Goal: Task Accomplishment & Management: Manage account settings

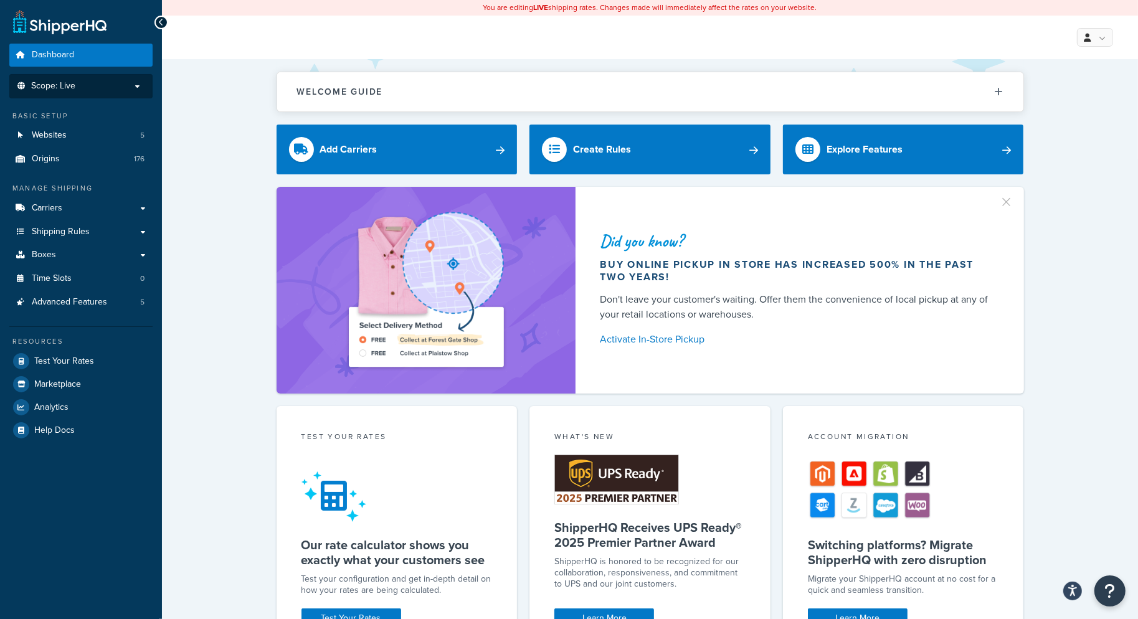
click at [94, 83] on p "Scope: Live" at bounding box center [81, 86] width 132 height 11
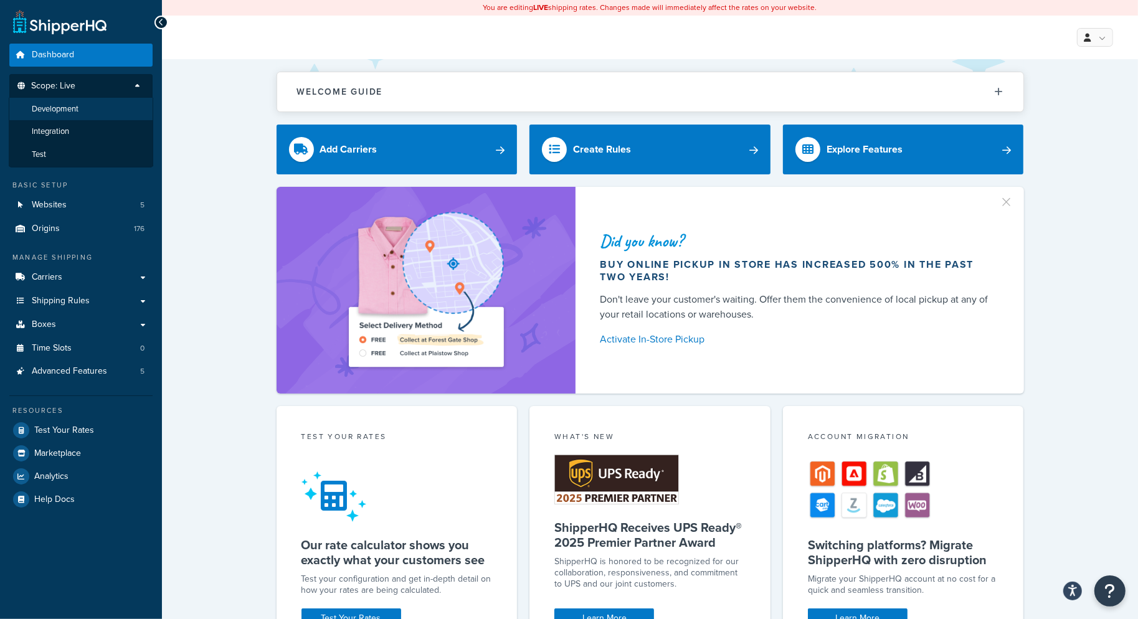
click at [60, 110] on span "Development" at bounding box center [55, 109] width 47 height 11
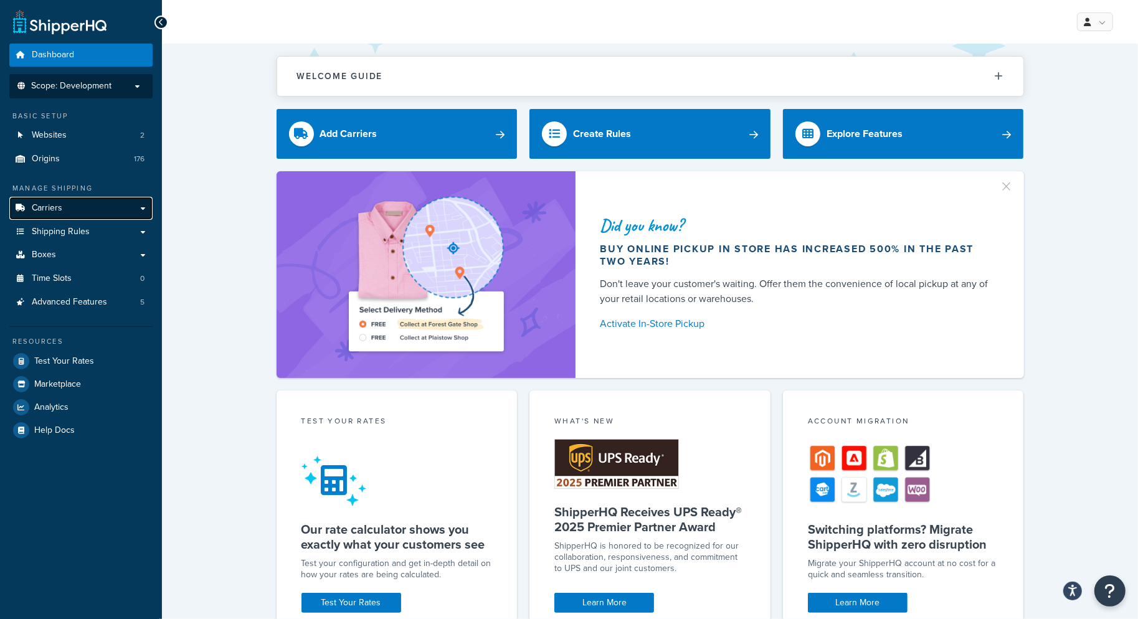
click at [60, 204] on span "Carriers" at bounding box center [47, 208] width 31 height 11
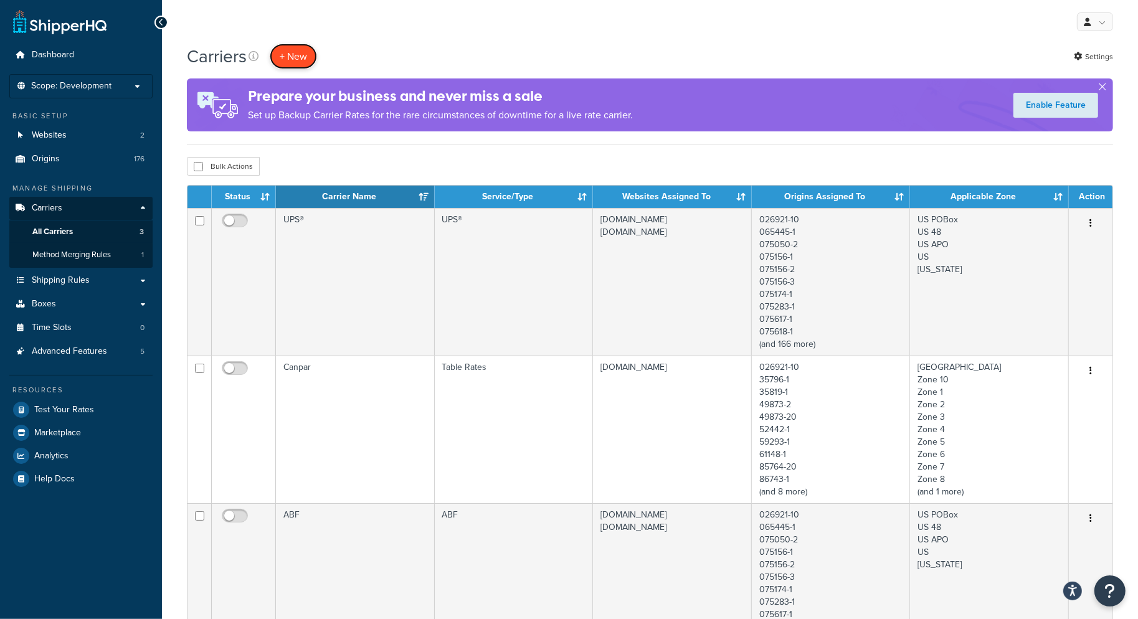
click at [291, 59] on button "+ New" at bounding box center [293, 57] width 47 height 26
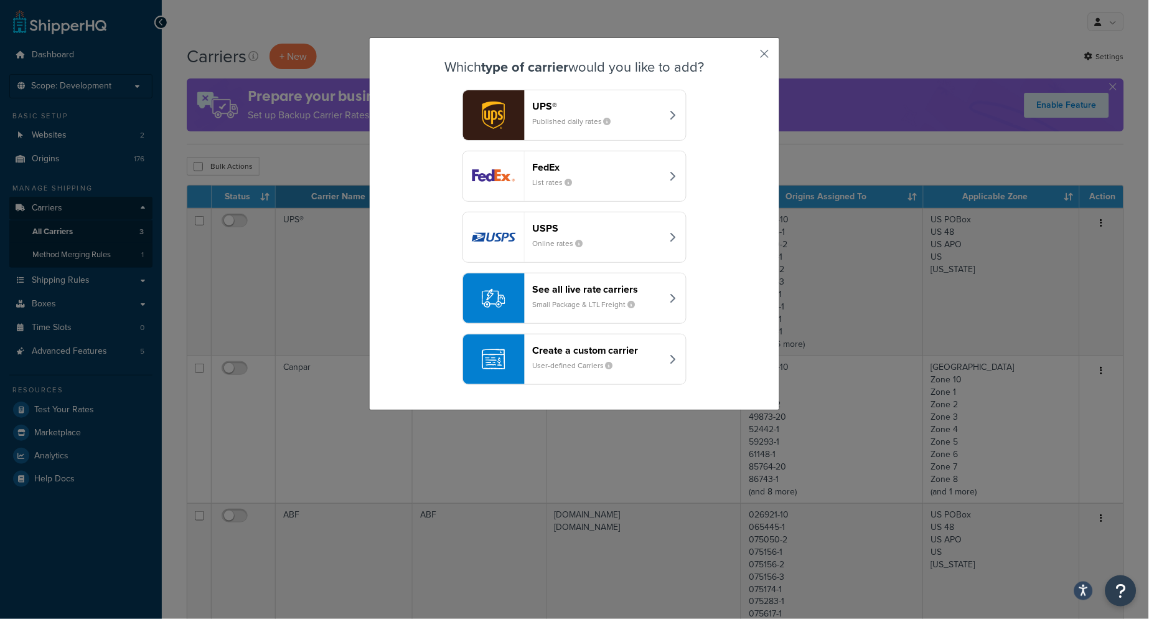
click at [606, 303] on small "Small Package & LTL Freight" at bounding box center [588, 304] width 113 height 11
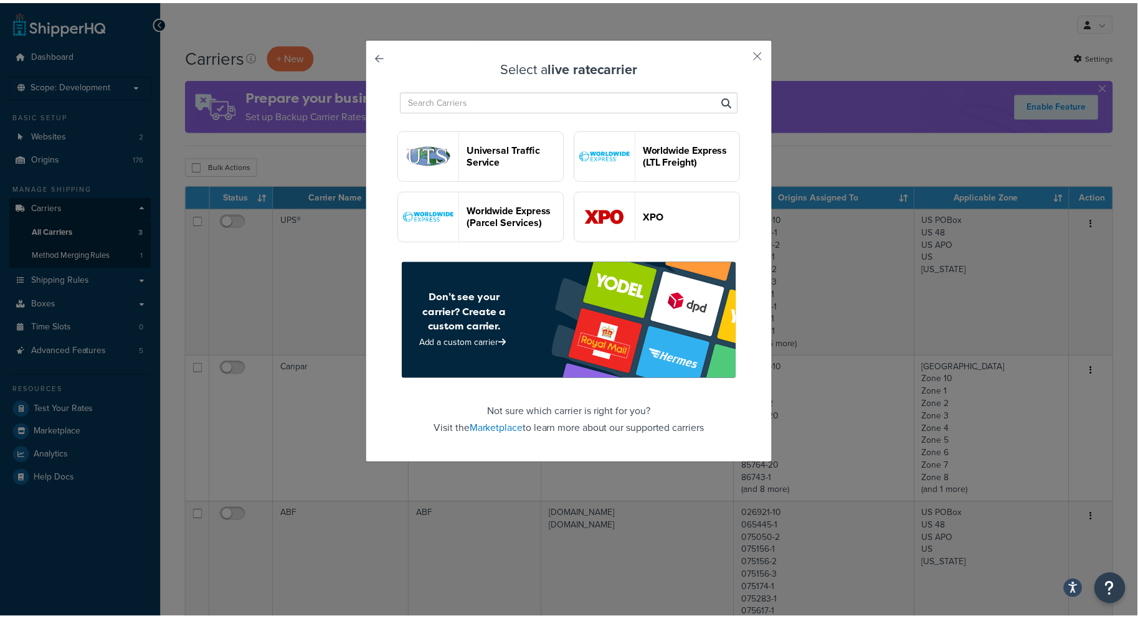
scroll to position [3064, 0]
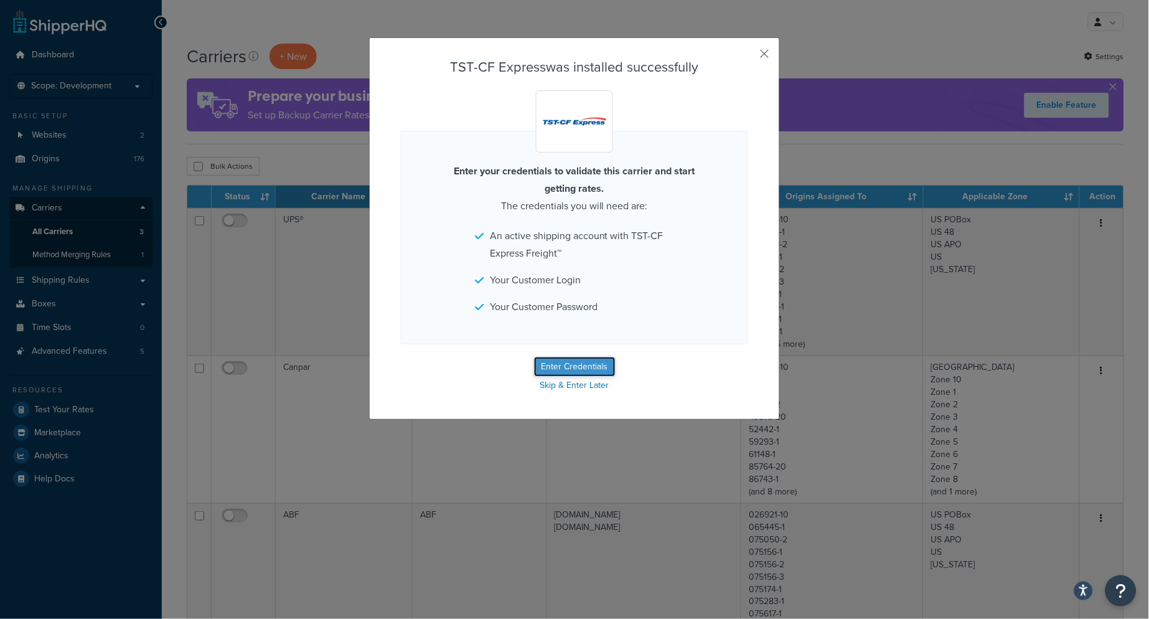
click at [552, 366] on button "Enter Credentials" at bounding box center [575, 367] width 82 height 20
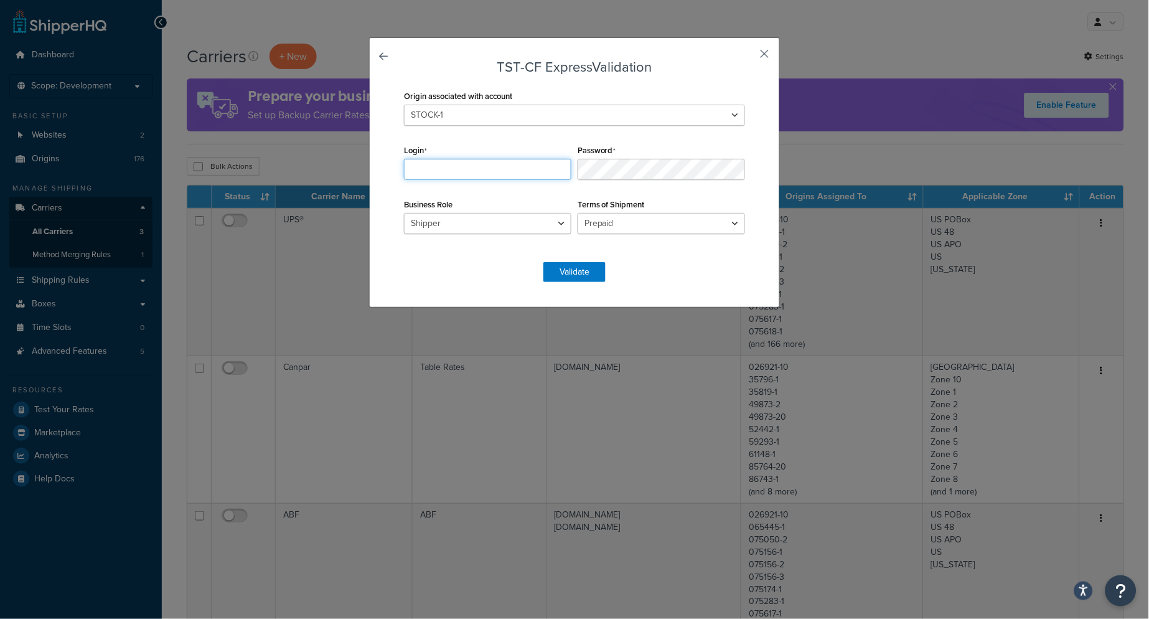
click at [452, 172] on input "Login" at bounding box center [488, 169] width 168 height 21
type input "Brodwhse"
click at [474, 276] on form "TST-CF Express Validation Origin associated with account STOCK-1 STOCK-20 Login…" at bounding box center [574, 171] width 347 height 222
click at [580, 272] on button "Validate" at bounding box center [575, 272] width 62 height 20
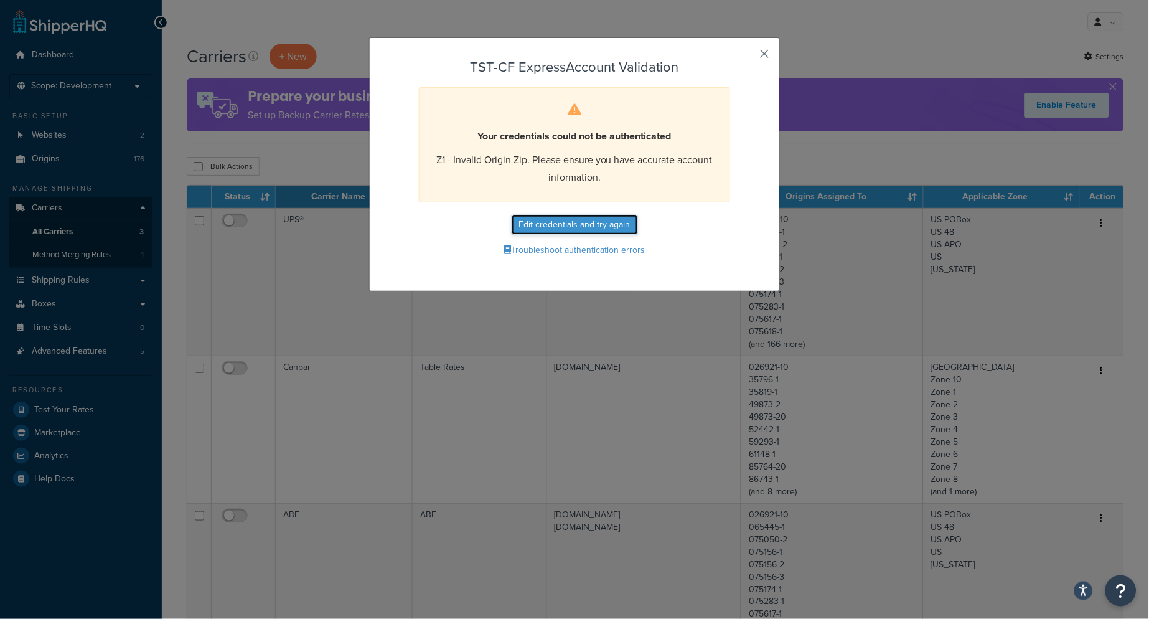
click at [565, 224] on button "Edit credentials and try again" at bounding box center [575, 225] width 126 height 20
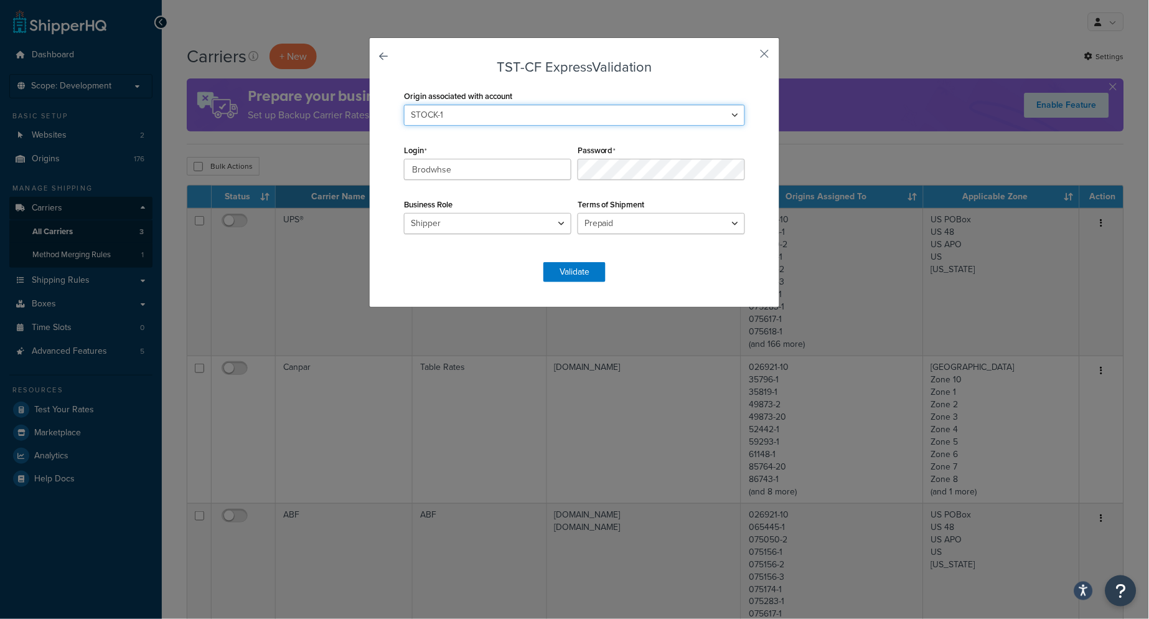
click at [729, 116] on select "STOCK-1 STOCK-20" at bounding box center [574, 115] width 341 height 21
click at [694, 267] on form "TST-CF Express Validation Origin associated with account STOCK-1 STOCK-20 Login…" at bounding box center [574, 171] width 347 height 222
drag, startPoint x: 464, startPoint y: 172, endPoint x: 395, endPoint y: 176, distance: 68.6
click at [401, 176] on div "Login Brodwhse" at bounding box center [488, 160] width 174 height 39
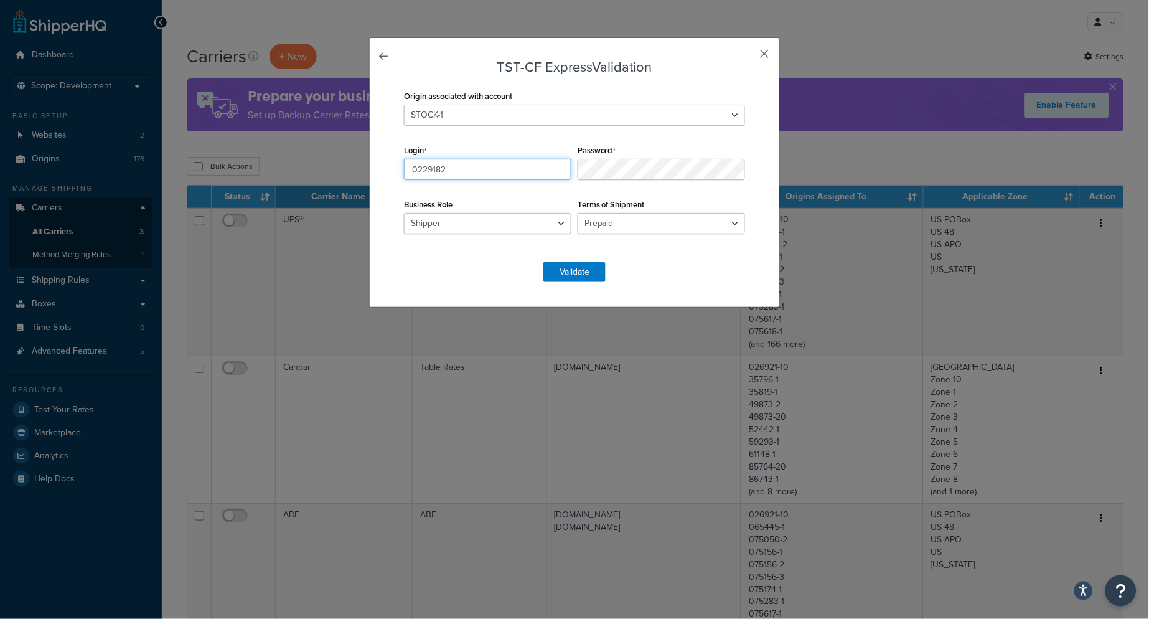
type input "0229182"
click at [687, 58] on div "TST-CF Express Validation Origin associated with account STOCK-1 STOCK-20 Login…" at bounding box center [574, 172] width 411 height 270
click at [748, 57] on button "button" at bounding box center [746, 58] width 3 height 3
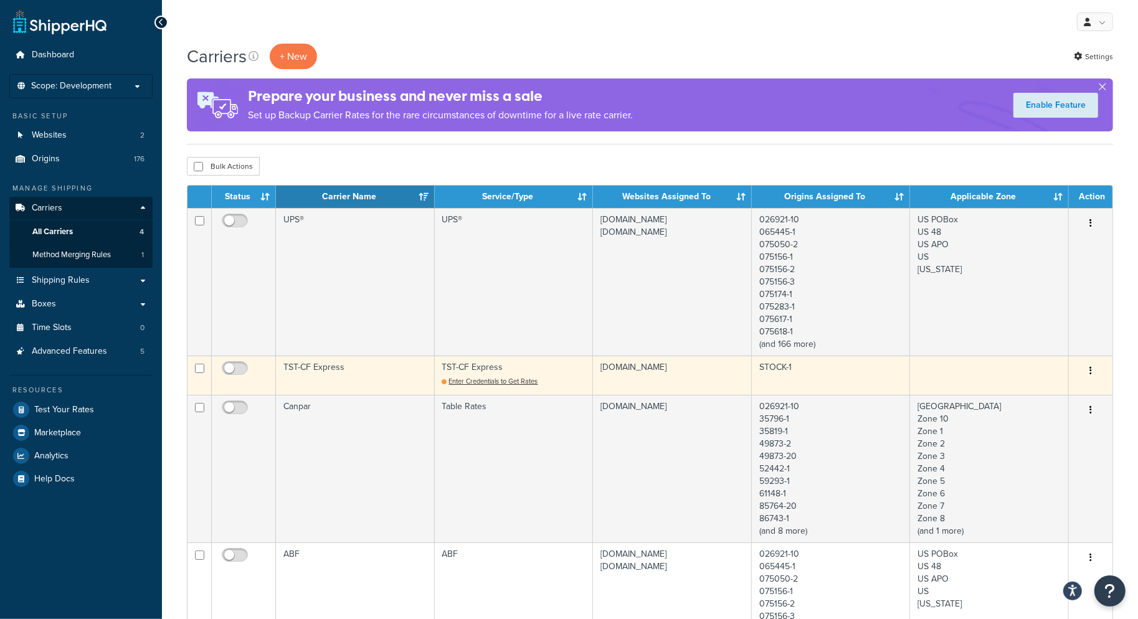
click at [353, 380] on td "TST-CF Express" at bounding box center [355, 375] width 159 height 39
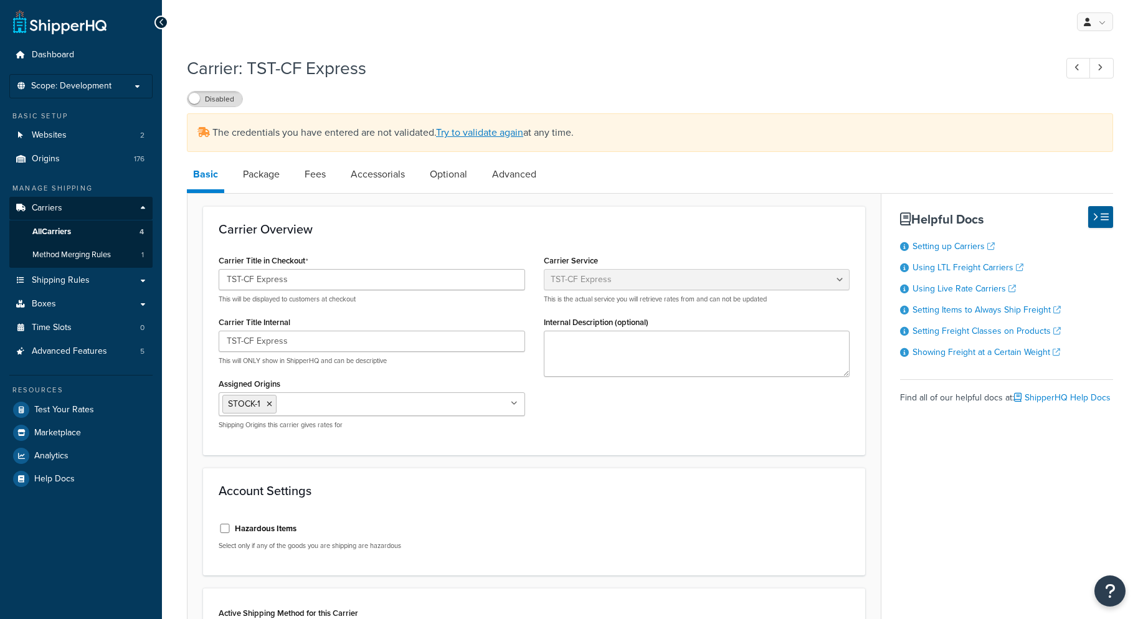
select select "tstOverlandFreight"
click at [468, 133] on link "Try to validate again" at bounding box center [479, 132] width 87 height 14
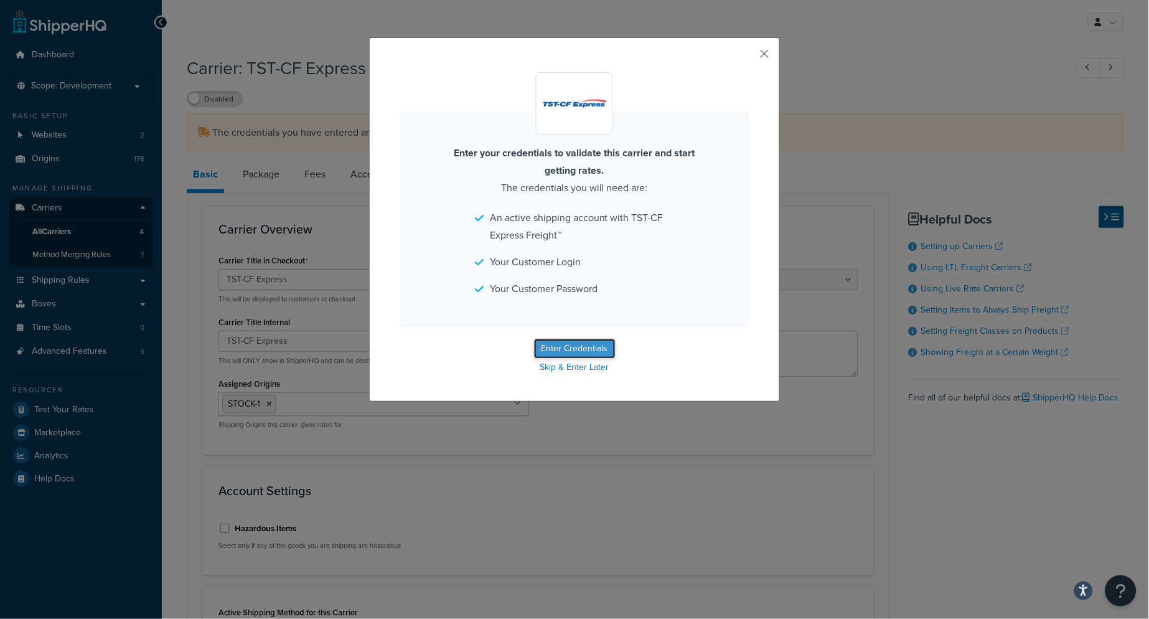
click at [552, 345] on button "Enter Credentials" at bounding box center [575, 349] width 82 height 20
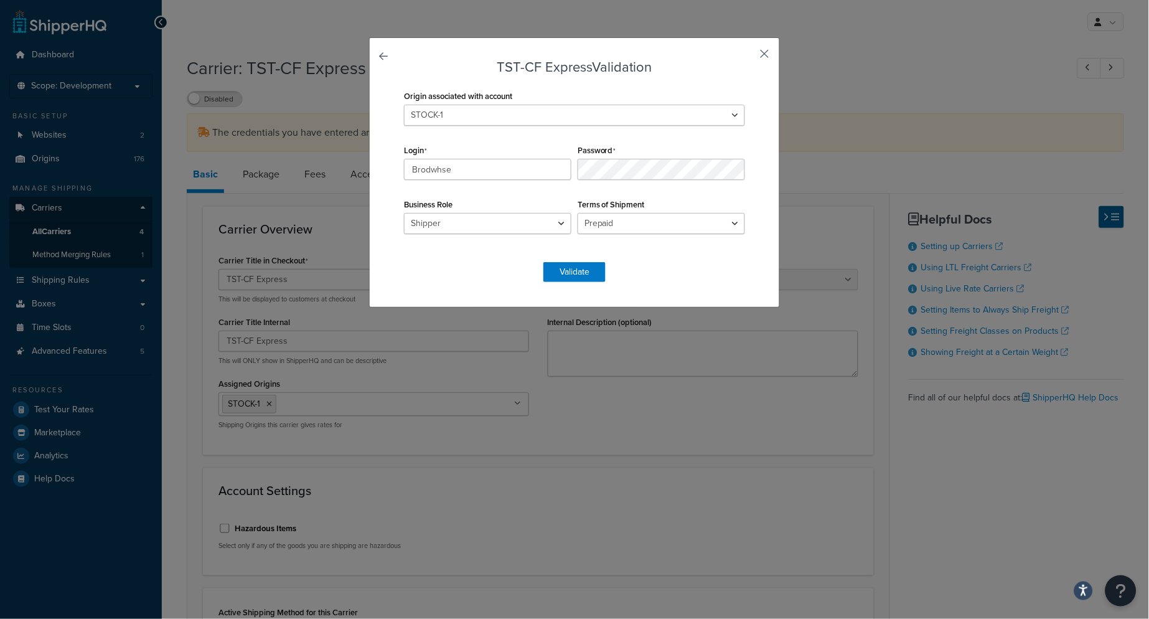
click at [748, 57] on button "button" at bounding box center [746, 58] width 3 height 3
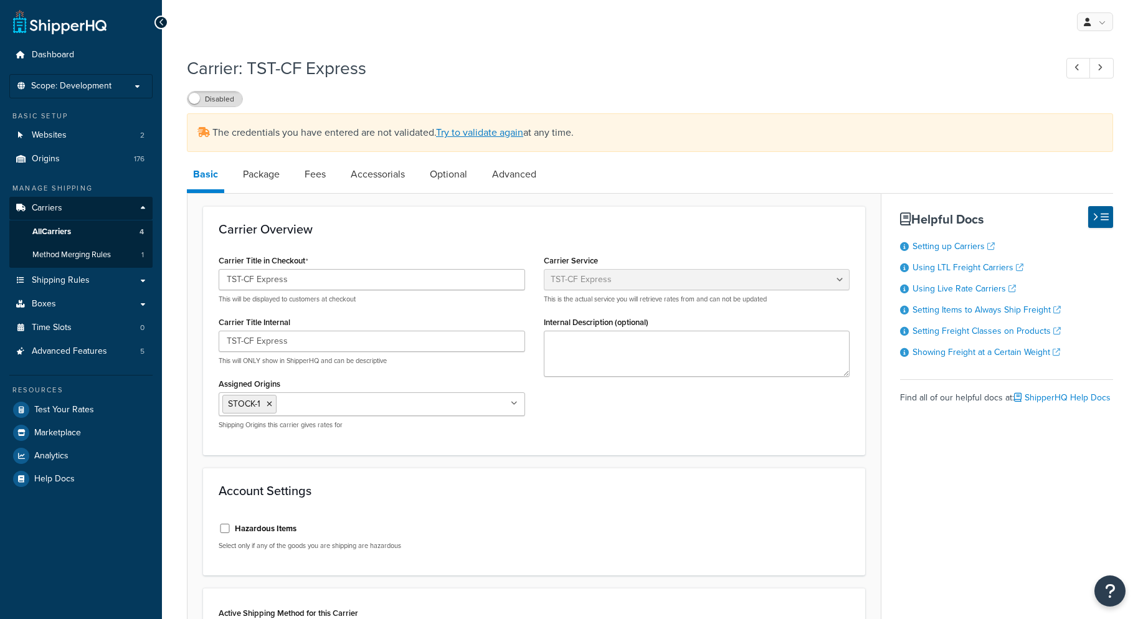
select select "tstOverlandFreight"
click at [42, 235] on span "All Carriers" at bounding box center [51, 232] width 39 height 11
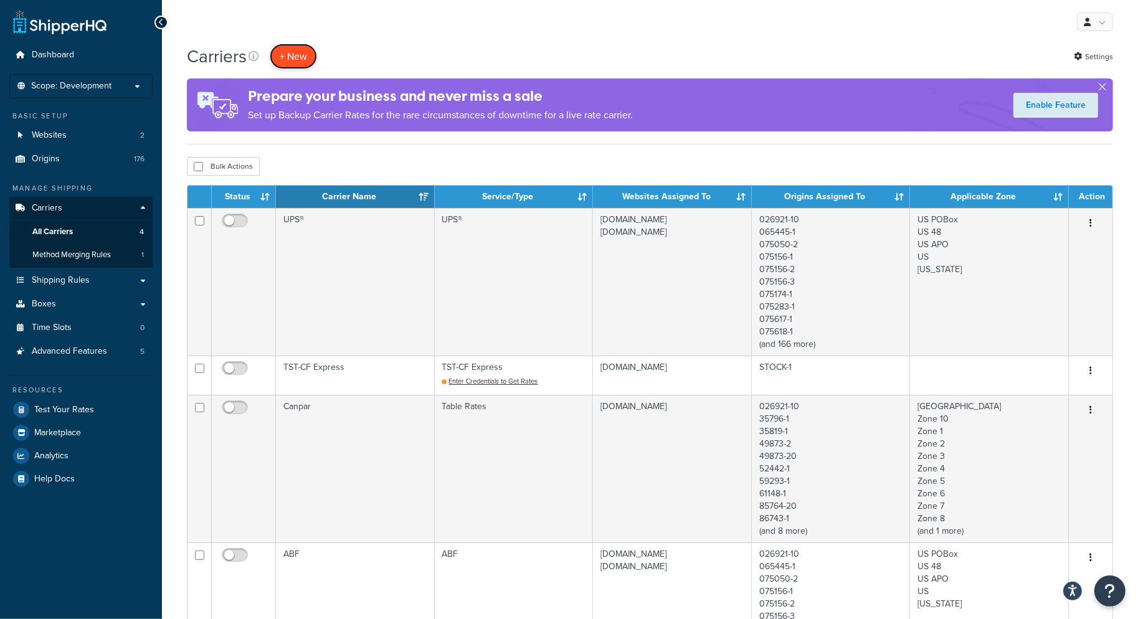
click at [290, 59] on button "+ New" at bounding box center [293, 57] width 47 height 26
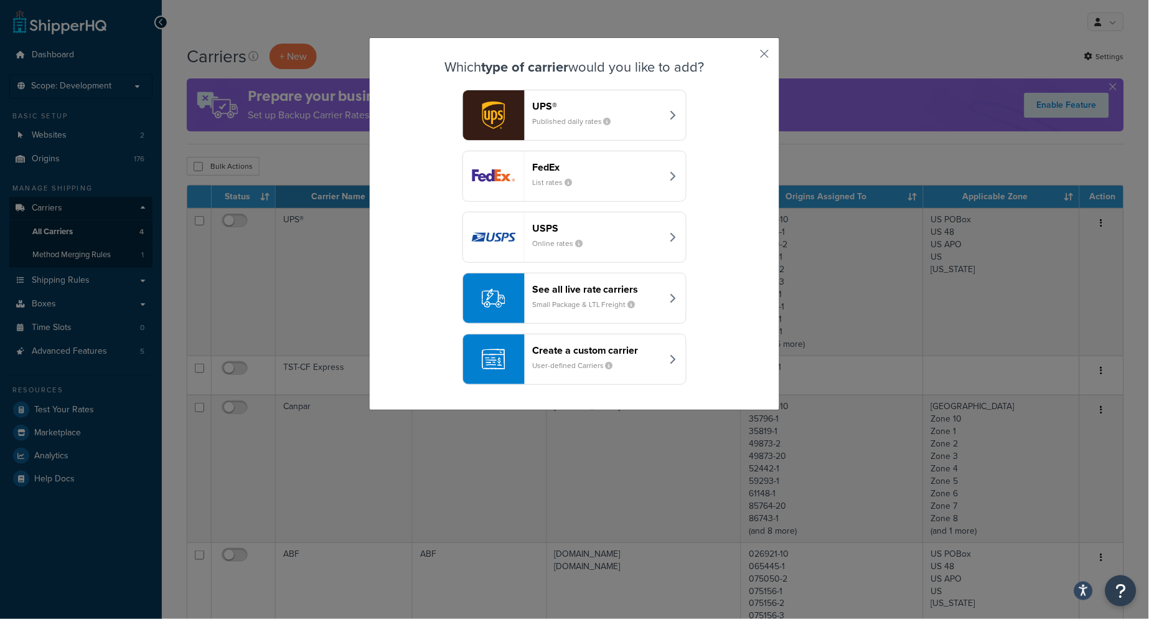
click at [636, 308] on small "Small Package & LTL Freight" at bounding box center [588, 304] width 113 height 11
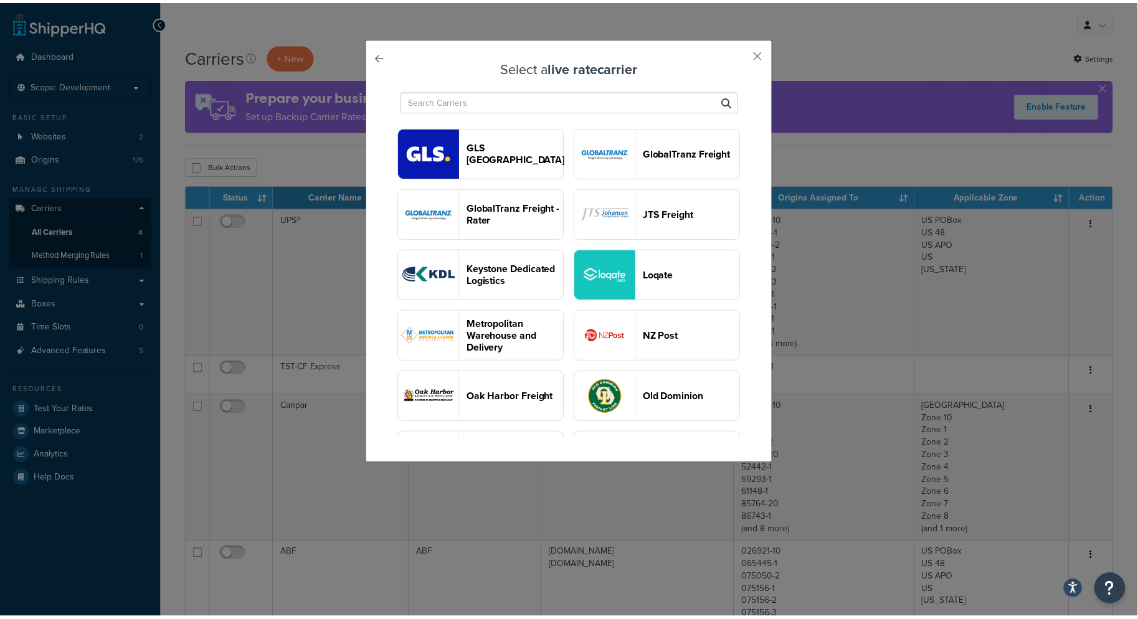
scroll to position [829, 0]
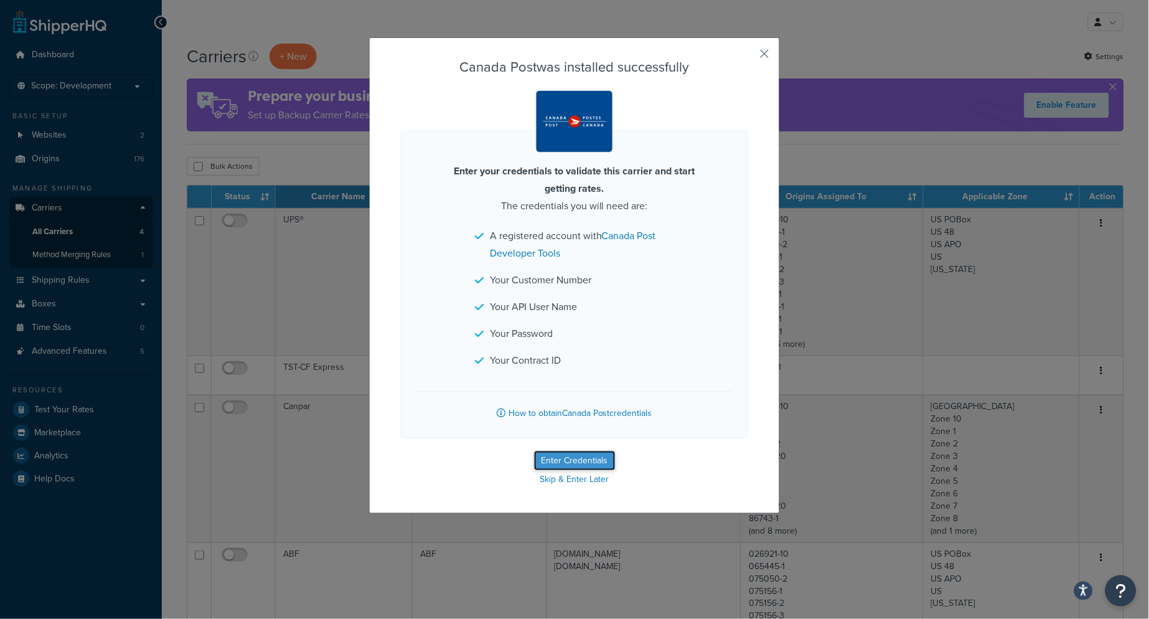
click at [586, 463] on button "Enter Credentials" at bounding box center [575, 461] width 82 height 20
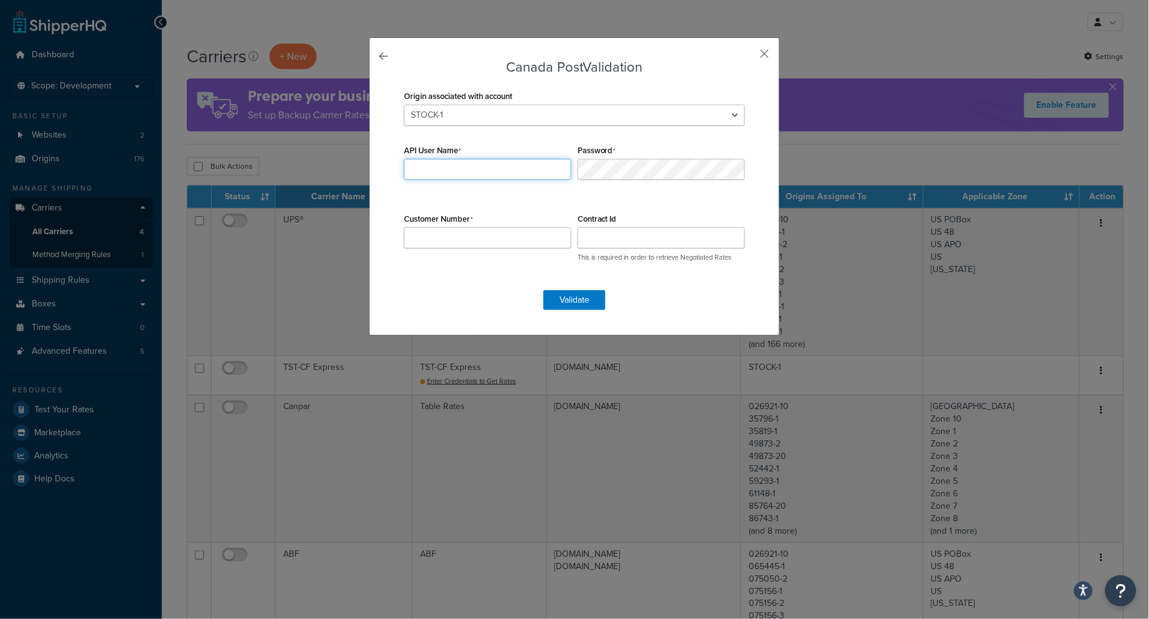
click at [514, 168] on input "API User Name" at bounding box center [488, 169] width 168 height 21
click at [748, 57] on button "button" at bounding box center [746, 58] width 3 height 3
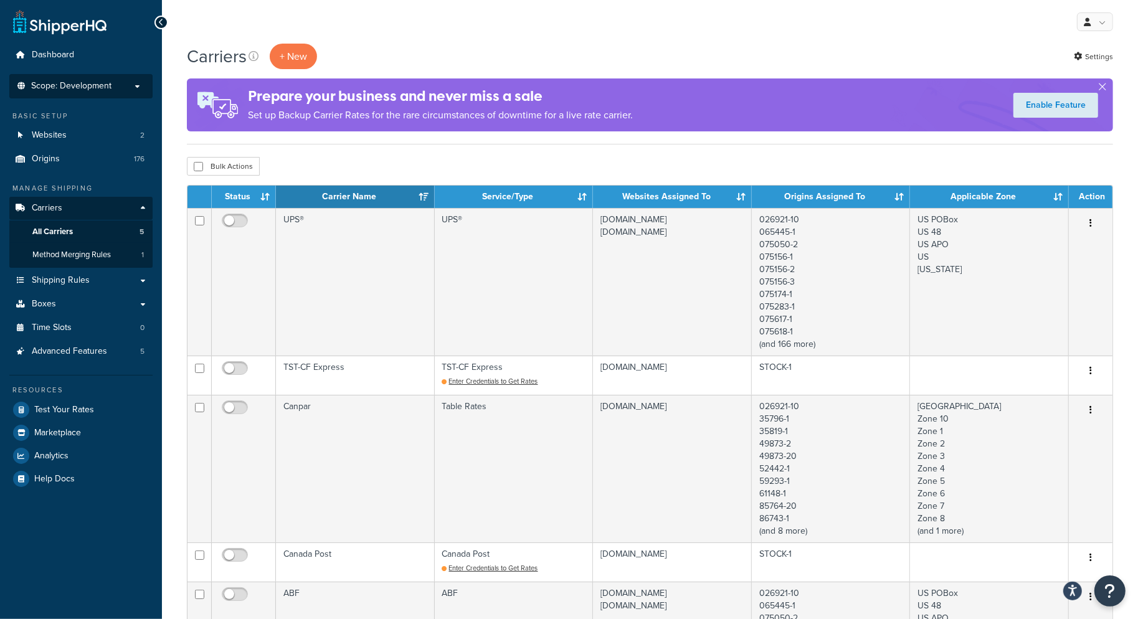
click at [55, 87] on span "Scope: Development" at bounding box center [71, 86] width 80 height 11
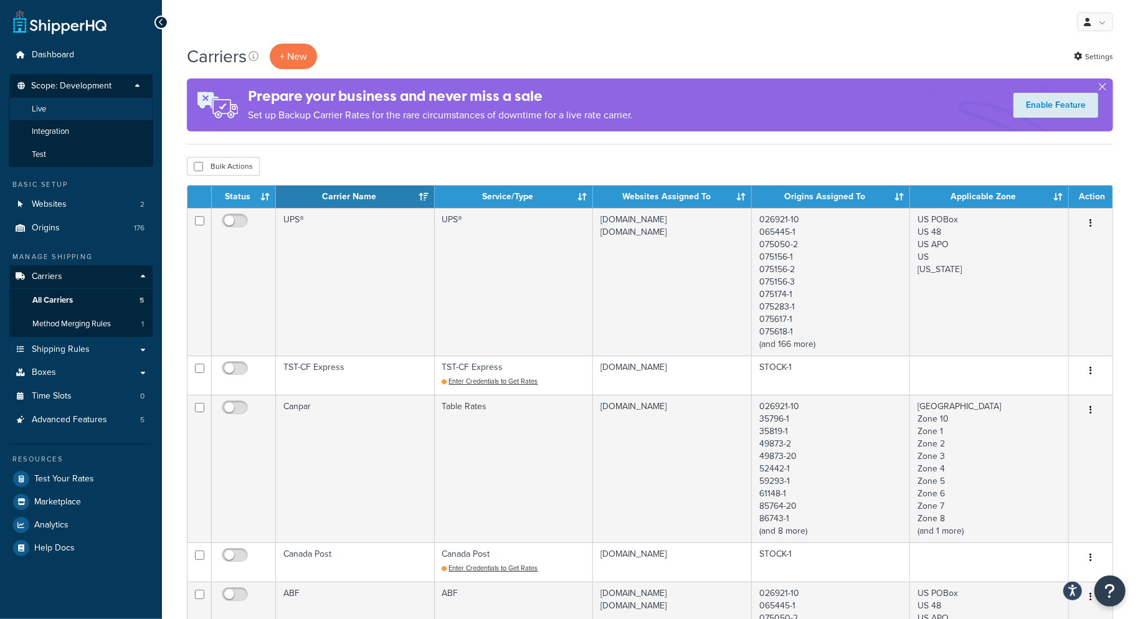
click at [37, 108] on span "Live" at bounding box center [39, 109] width 14 height 11
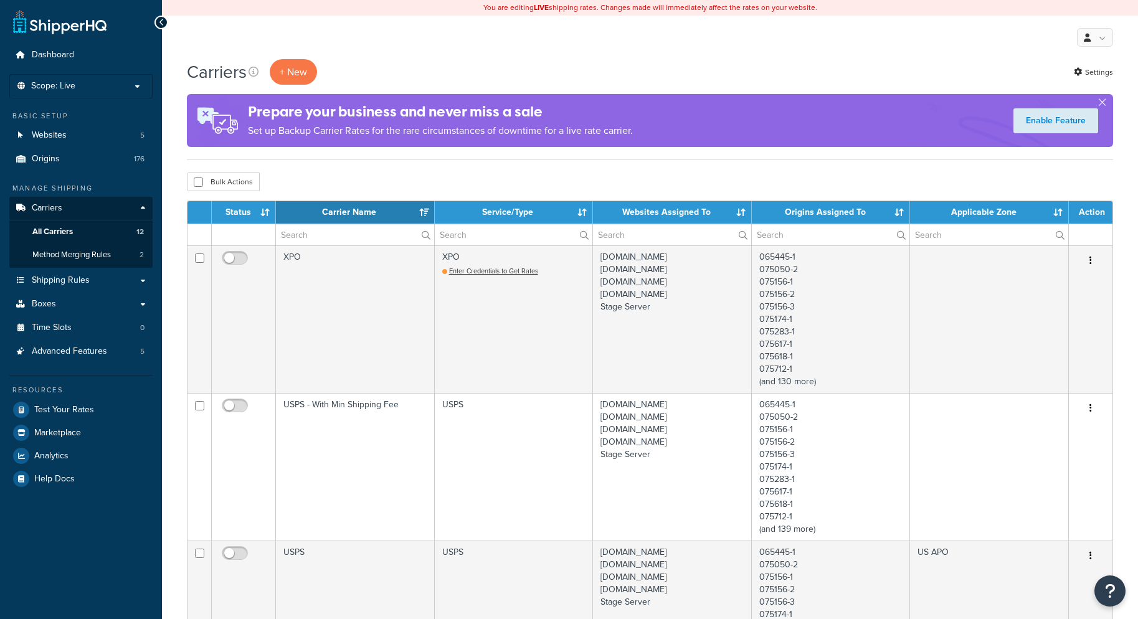
select select "15"
click at [113, 92] on li "Scope: Live Development Integration Test" at bounding box center [80, 86] width 143 height 24
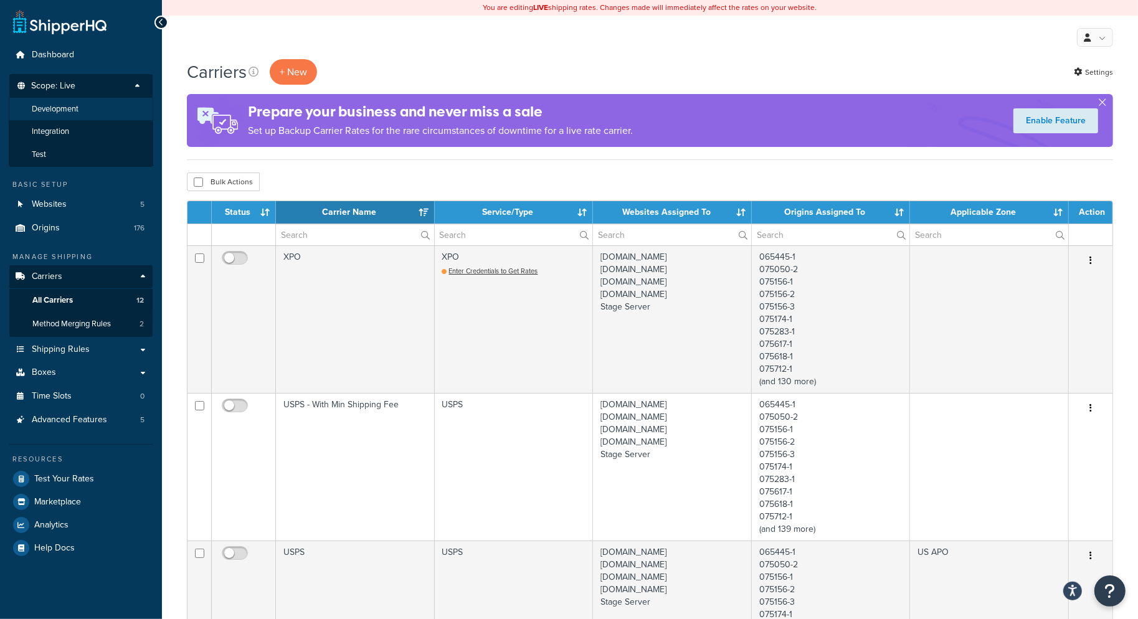
click at [50, 109] on span "Development" at bounding box center [55, 109] width 47 height 11
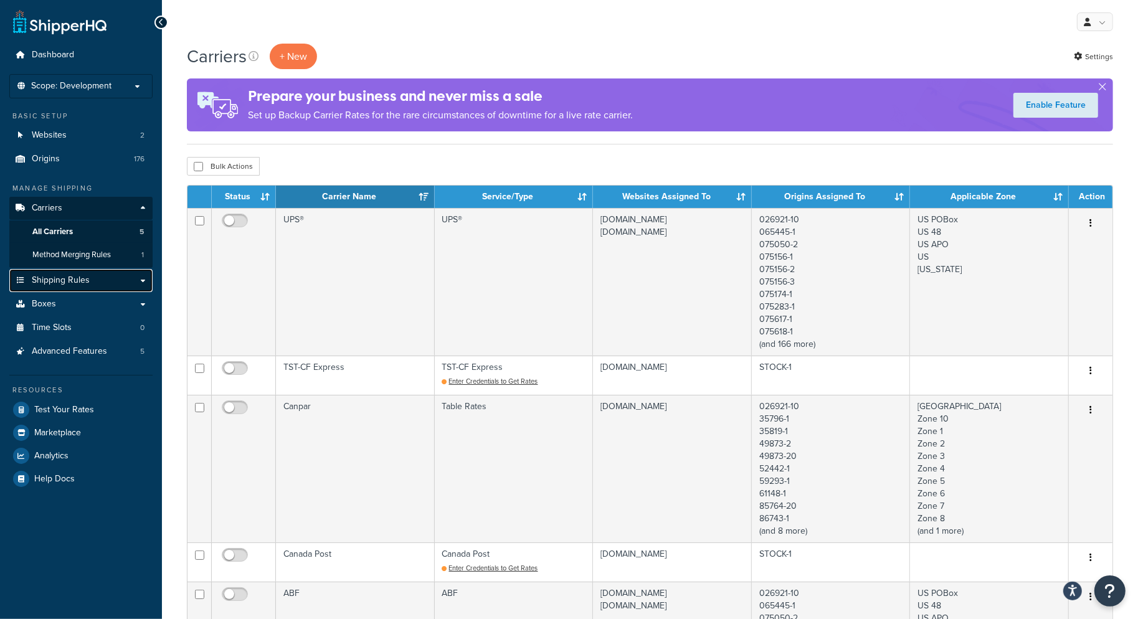
click at [59, 281] on span "Shipping Rules" at bounding box center [61, 280] width 58 height 11
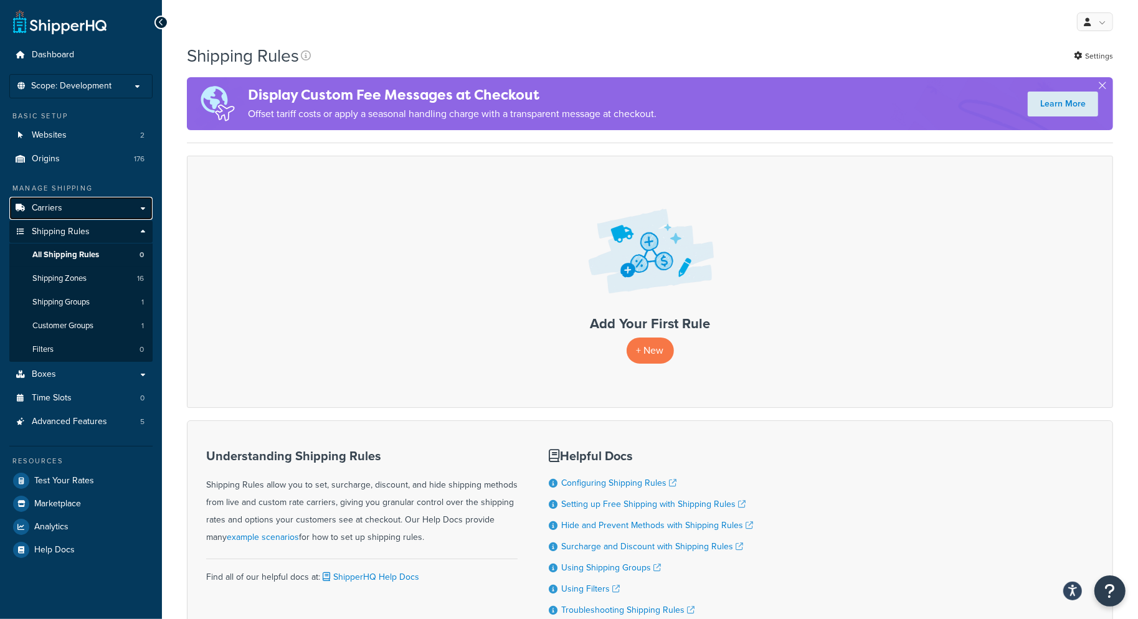
click at [140, 208] on link "Carriers" at bounding box center [80, 208] width 143 height 23
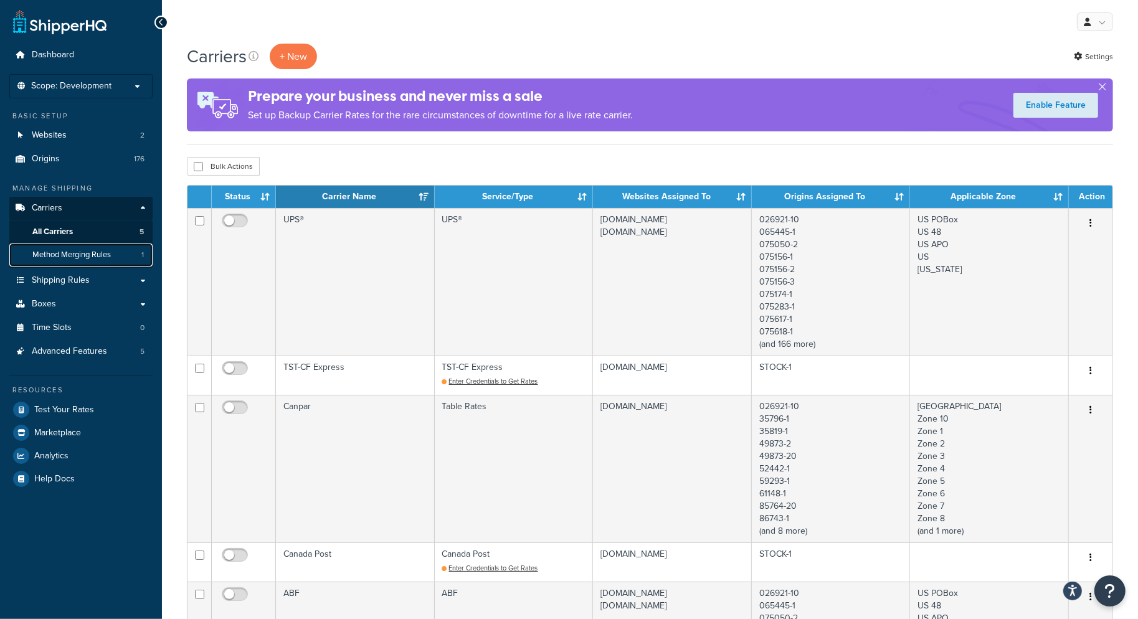
click at [86, 252] on span "Method Merging Rules" at bounding box center [71, 255] width 78 height 11
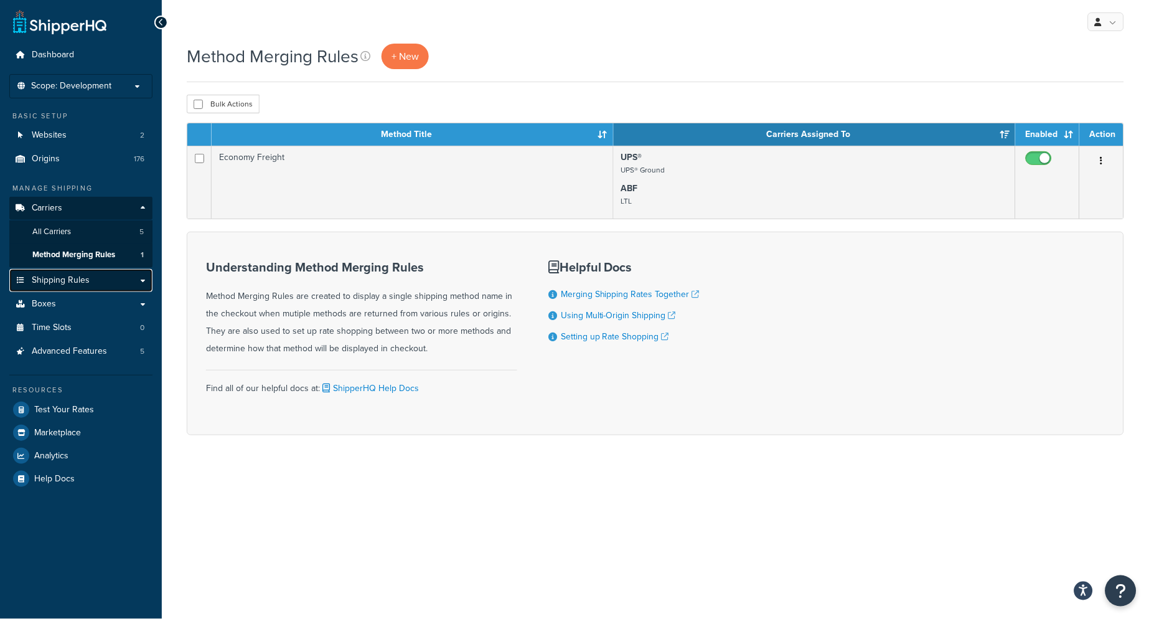
click at [67, 283] on span "Shipping Rules" at bounding box center [61, 280] width 58 height 11
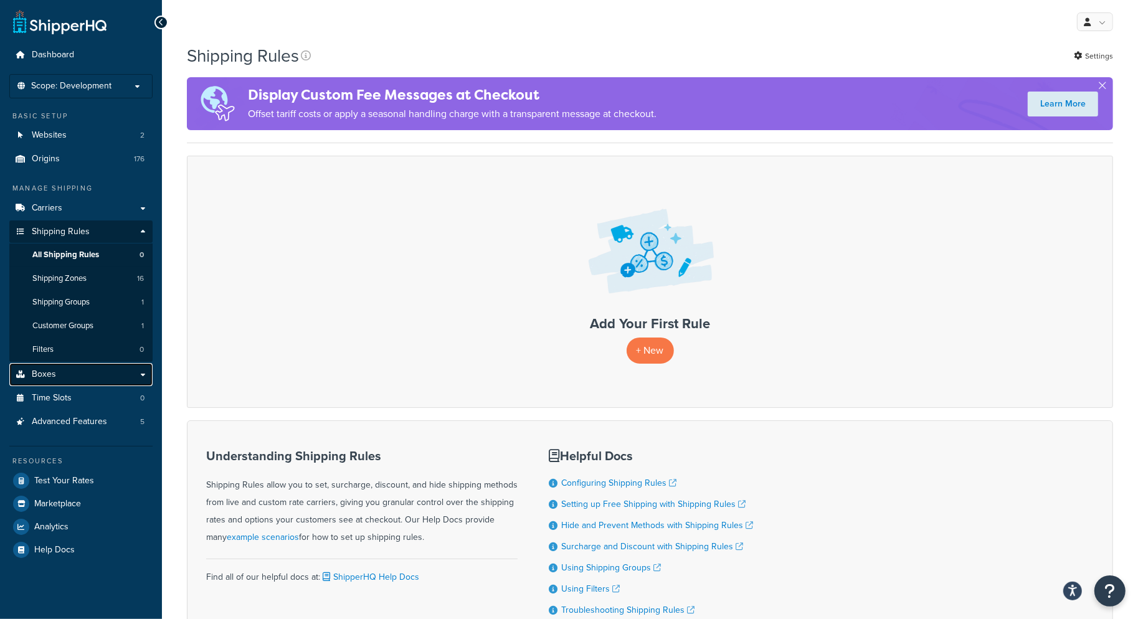
click at [45, 375] on span "Boxes" at bounding box center [44, 374] width 24 height 11
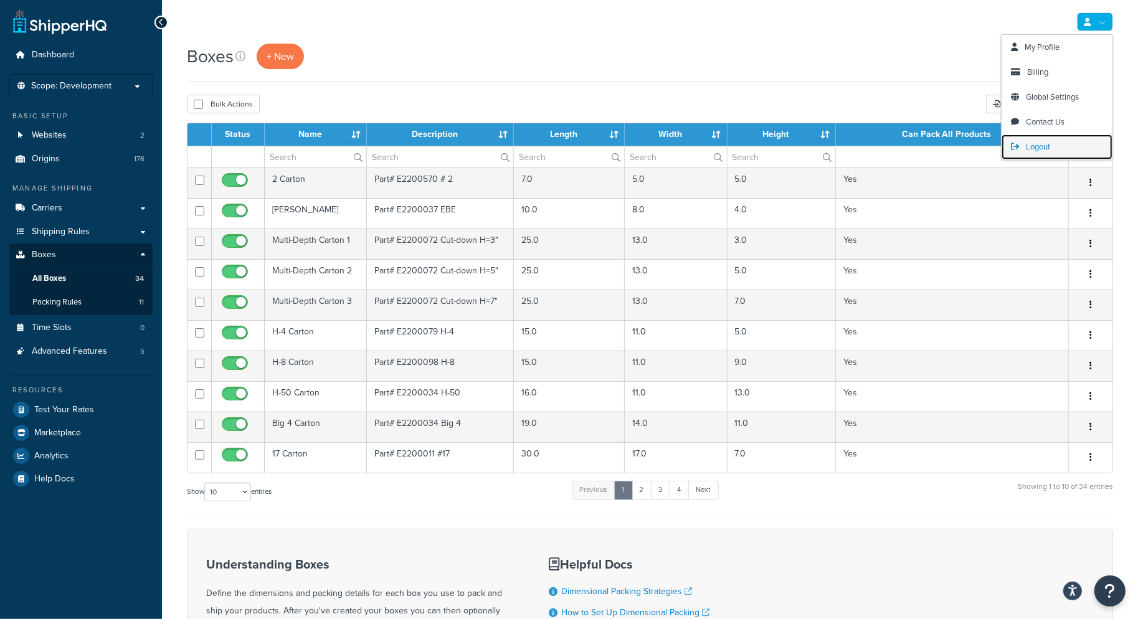
click at [1042, 144] on span "Logout" at bounding box center [1038, 147] width 24 height 12
